Goal: Task Accomplishment & Management: Complete application form

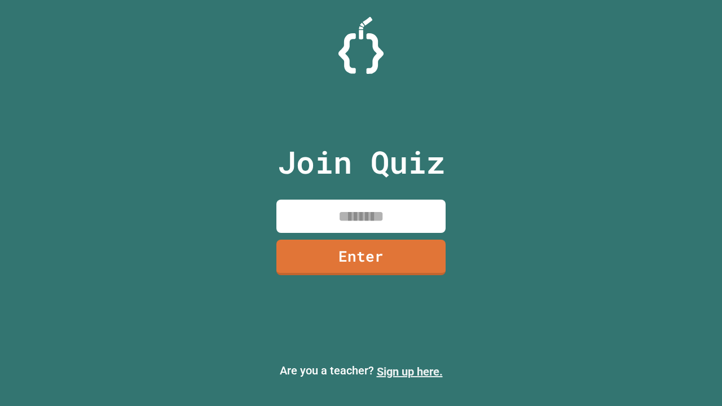
click at [409, 372] on link "Sign up here." at bounding box center [410, 372] width 66 height 14
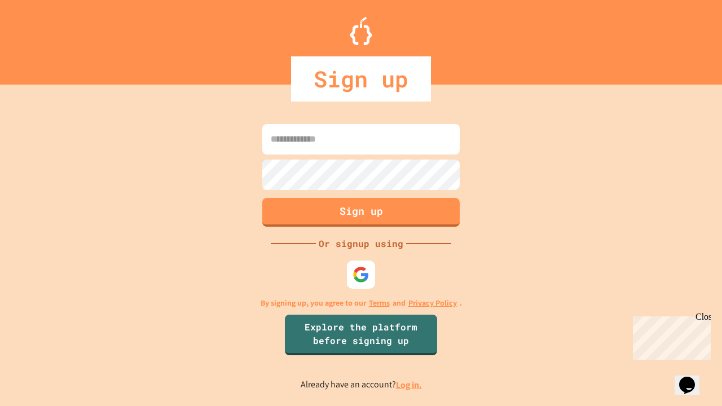
click at [409, 385] on link "Log in." at bounding box center [409, 385] width 26 height 12
